Goal: Information Seeking & Learning: Learn about a topic

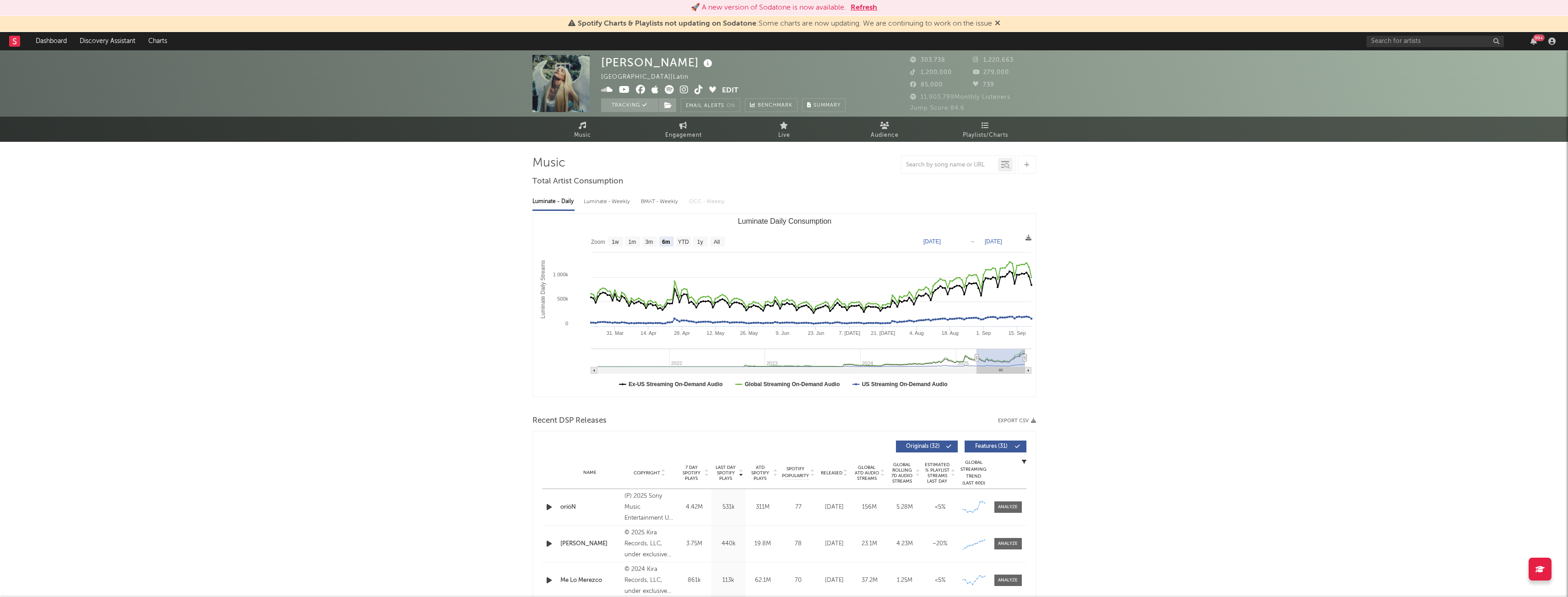
select select "6m"
select select "1w"
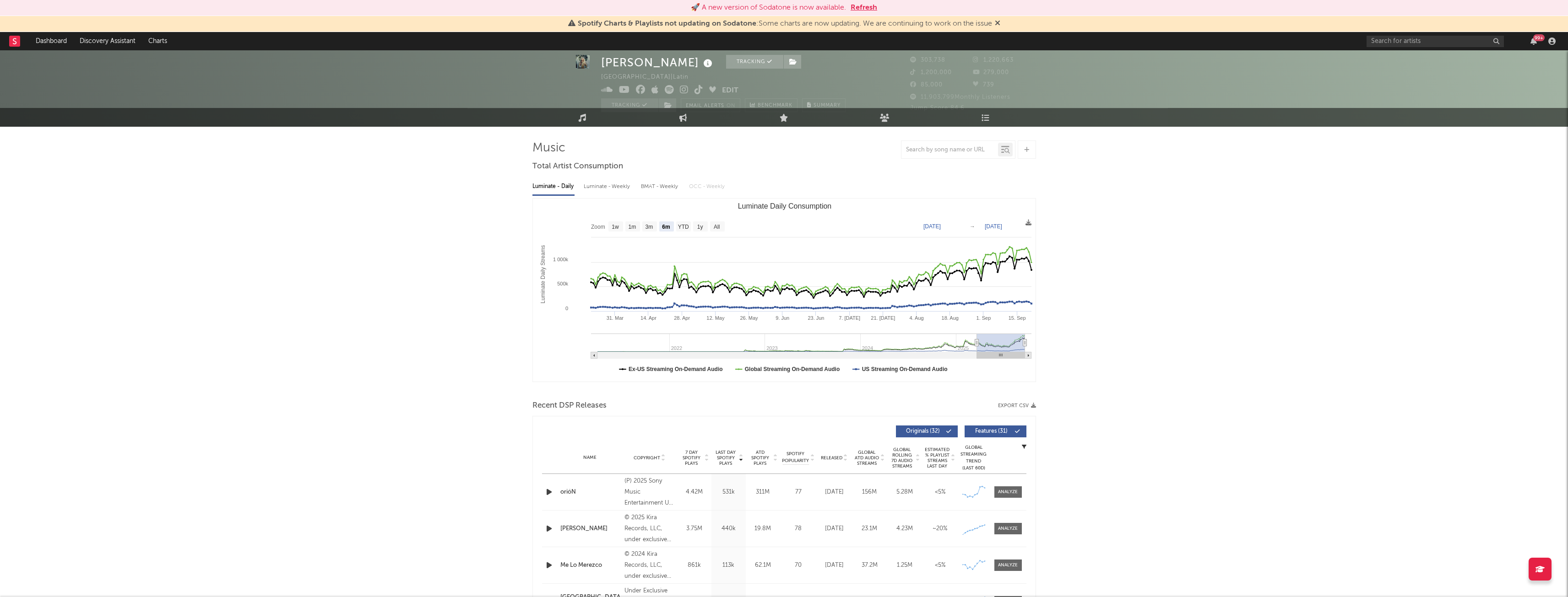
scroll to position [15, 0]
click at [683, 116] on icon at bounding box center [683, 117] width 8 height 8
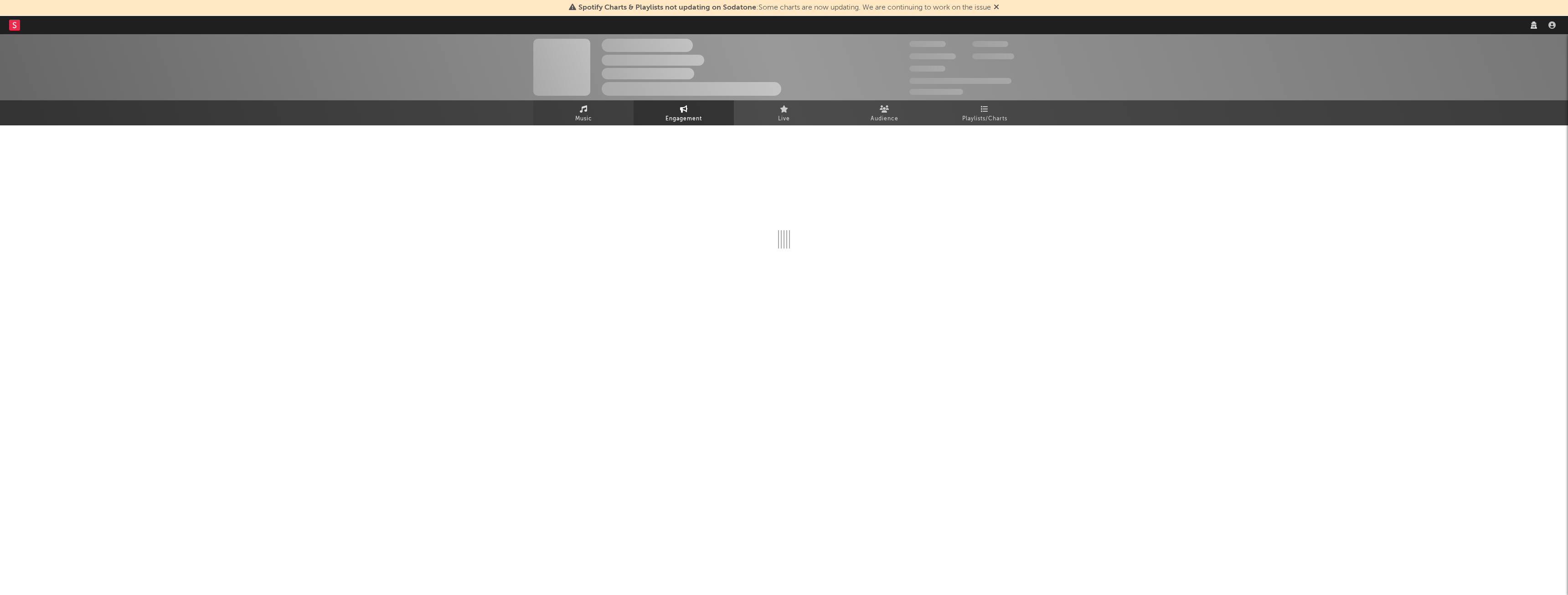
select select "1w"
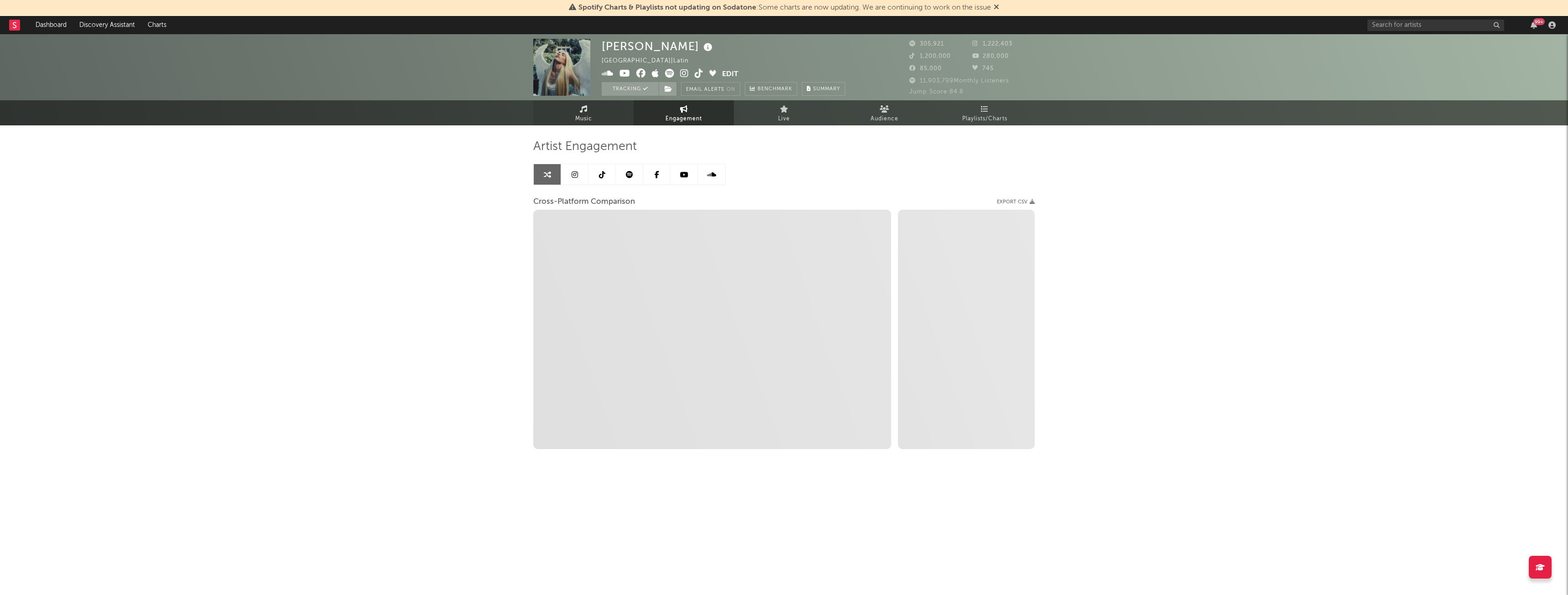
select select "1m"
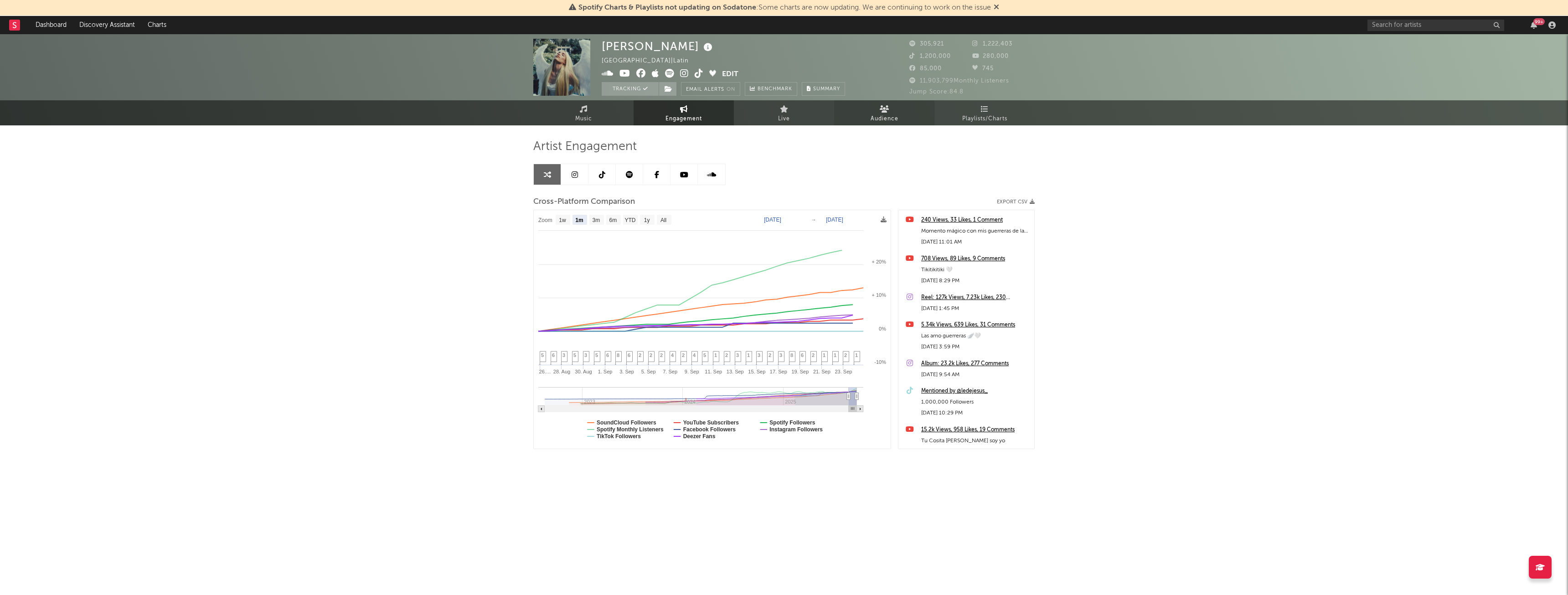
click at [875, 119] on span "Audience" at bounding box center [884, 119] width 28 height 11
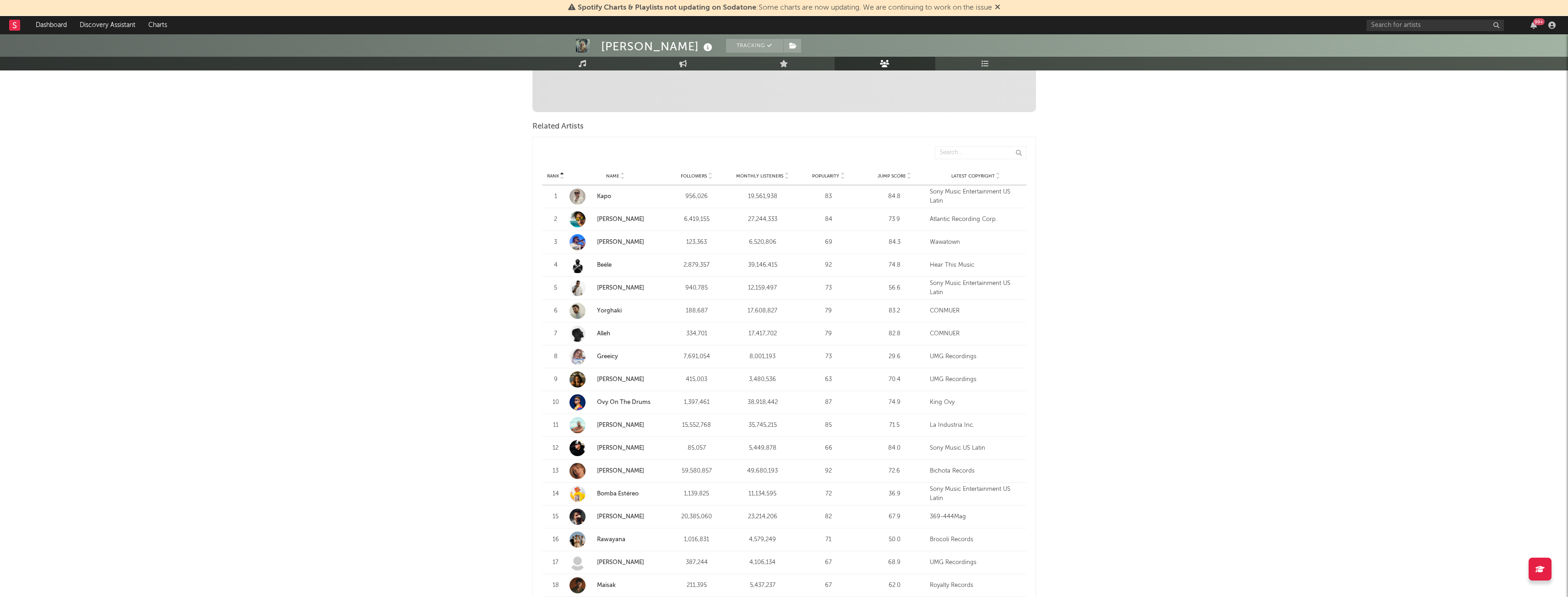
scroll to position [272, 0]
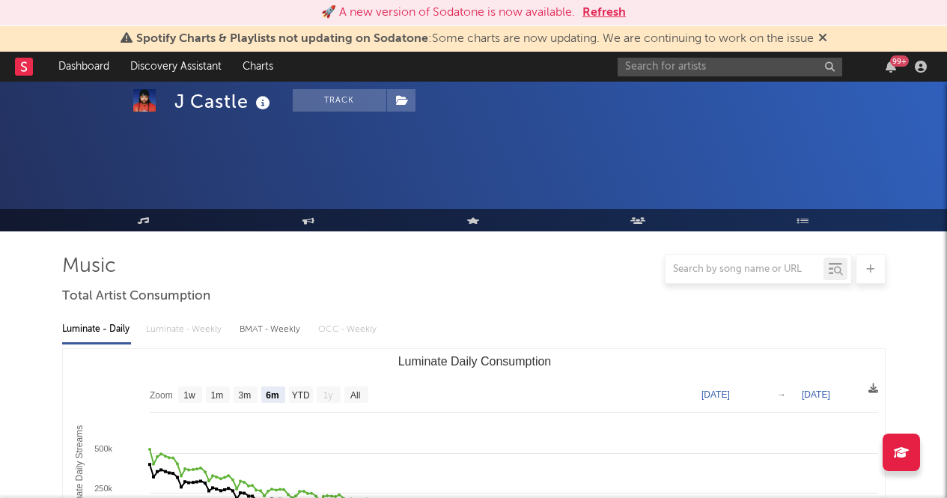
select select "6m"
